Goal: Task Accomplishment & Management: Use online tool/utility

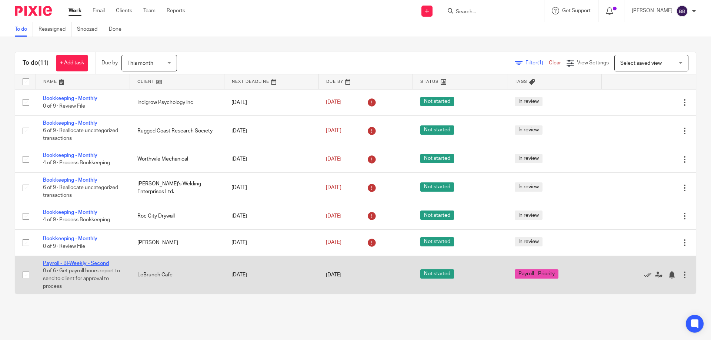
click at [100, 262] on link "Payroll - Bi-Weekly - Second" at bounding box center [76, 263] width 66 height 5
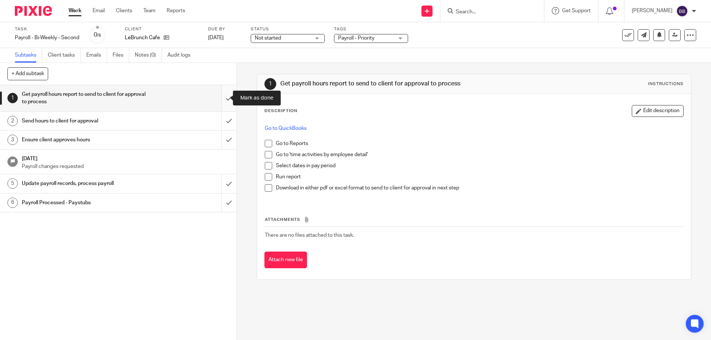
click at [220, 98] on input "submit" at bounding box center [118, 98] width 237 height 26
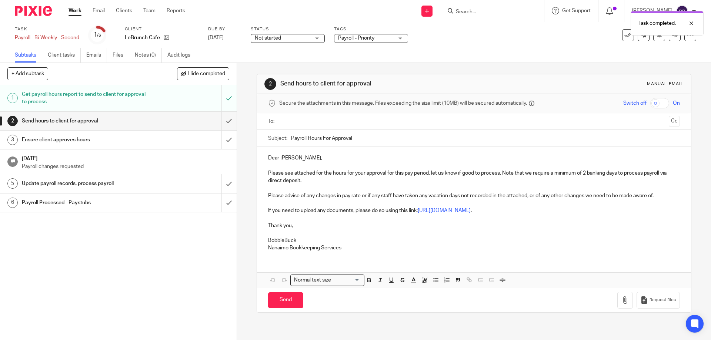
click at [293, 122] on input "text" at bounding box center [474, 121] width 384 height 9
click at [296, 162] on p "Dear Chris," at bounding box center [474, 159] width 412 height 7
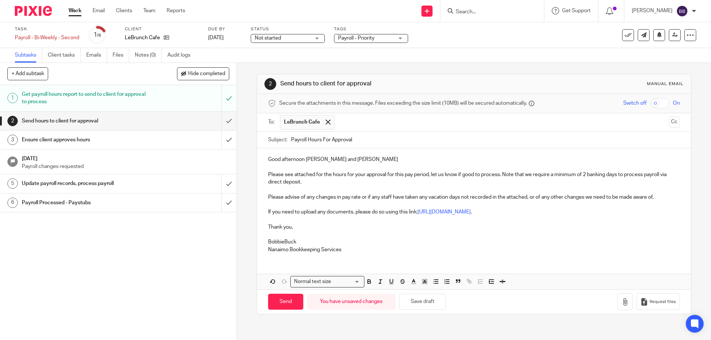
click at [312, 159] on p "Good afternoon CHris and Mark" at bounding box center [474, 159] width 412 height 7
click at [282, 243] on p "BobbieBuck" at bounding box center [474, 242] width 412 height 7
click at [305, 183] on p "Please see attached for the hours for your approval for this pay period, let us…" at bounding box center [474, 178] width 412 height 15
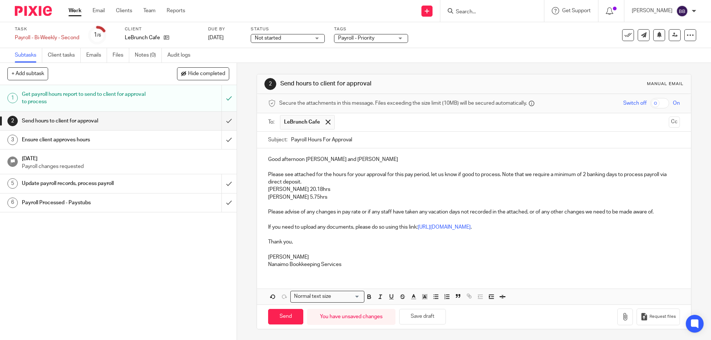
click at [302, 190] on p "Margaret 20.18hrs" at bounding box center [474, 189] width 412 height 7
click at [288, 198] on p "Amy 5.75hrs" at bounding box center [474, 197] width 412 height 7
click at [304, 199] on p "Amy 5.75 hrs" at bounding box center [474, 197] width 412 height 7
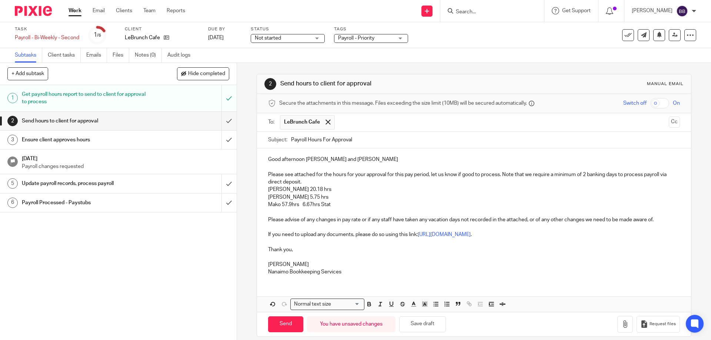
click at [300, 207] on p "Mako 57.9hrs 6.67hrs Stat" at bounding box center [474, 204] width 412 height 7
click at [341, 207] on p "Mako 57.9hrs + 6.67hrs Stat" at bounding box center [474, 204] width 412 height 7
click at [264, 190] on div "Good afternoon Chris and Mark Please see attached for the hours for your approv…" at bounding box center [474, 215] width 434 height 133
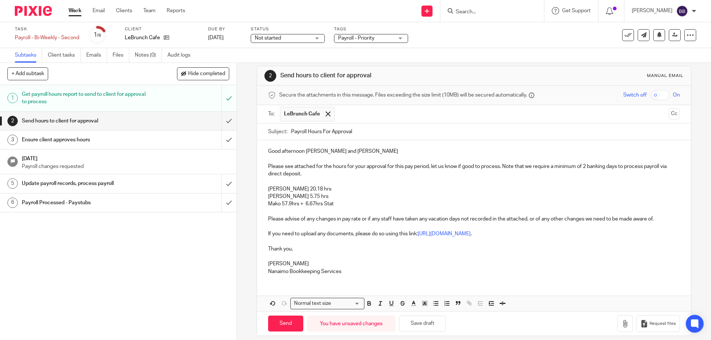
scroll to position [15, 0]
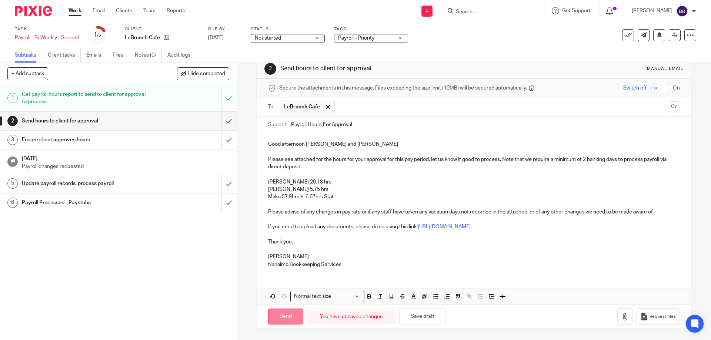
click at [278, 318] on input "Send" at bounding box center [285, 317] width 35 height 16
type input "Sent"
click at [76, 10] on link "Work" at bounding box center [75, 10] width 13 height 7
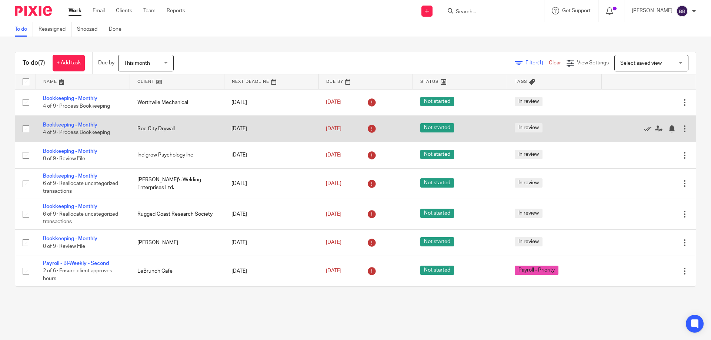
click at [76, 125] on link "Bookkeeping - Monthly" at bounding box center [70, 125] width 54 height 5
